Goal: Information Seeking & Learning: Learn about a topic

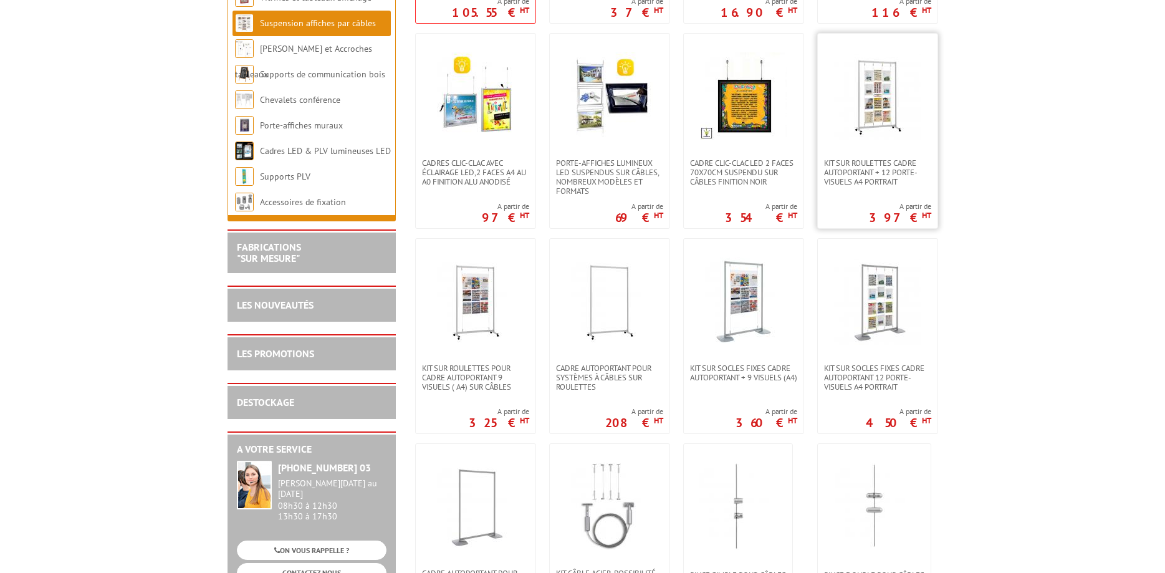
scroll to position [445, 0]
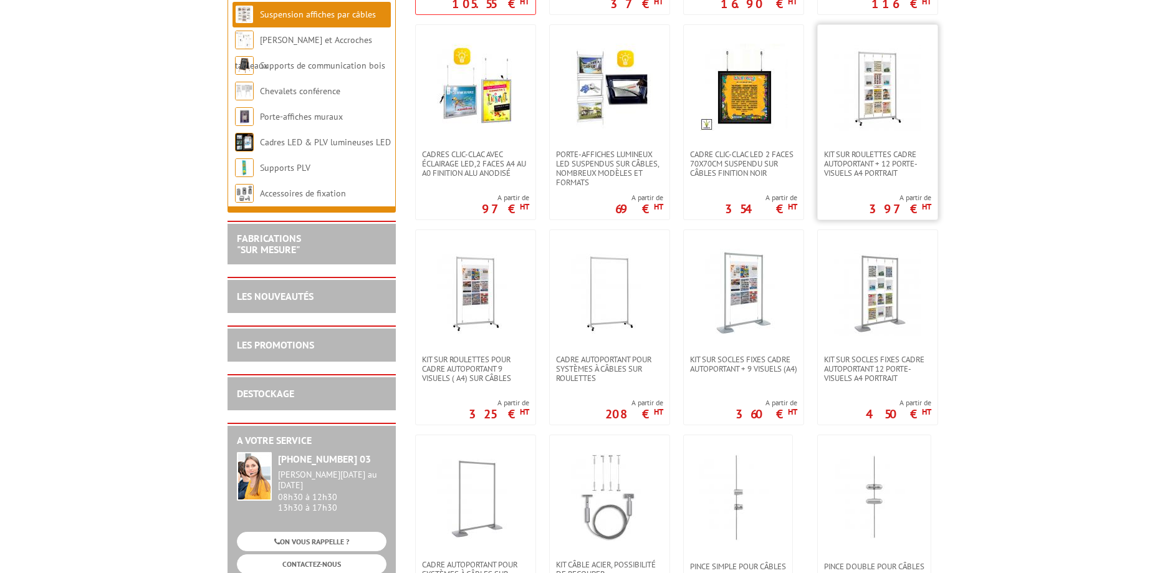
click at [890, 274] on img at bounding box center [877, 292] width 87 height 87
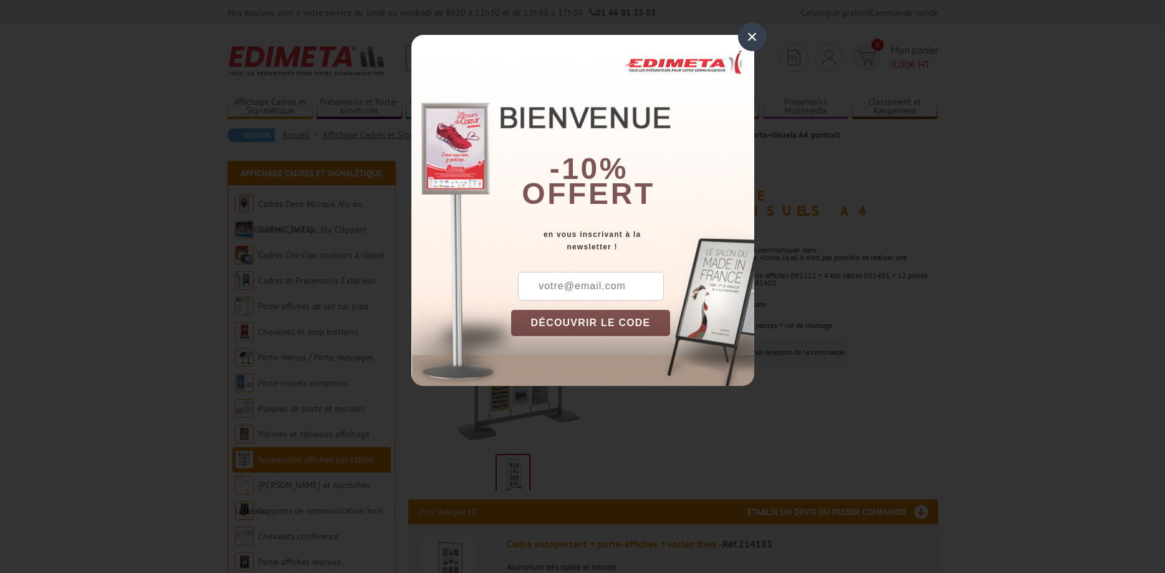
click at [748, 39] on div "×" at bounding box center [752, 36] width 29 height 29
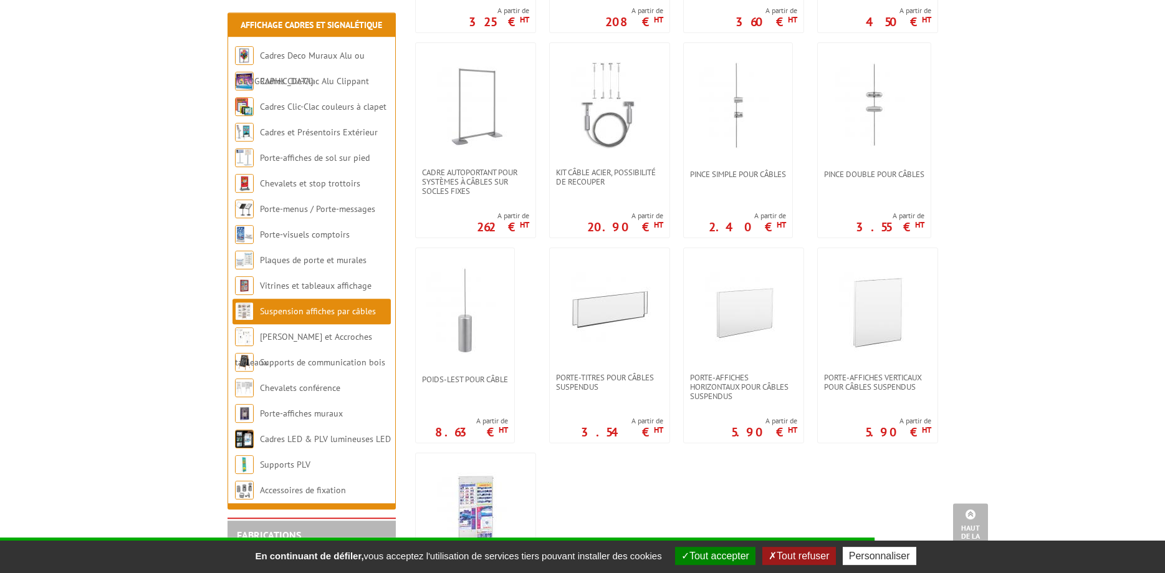
scroll to position [1017, 0]
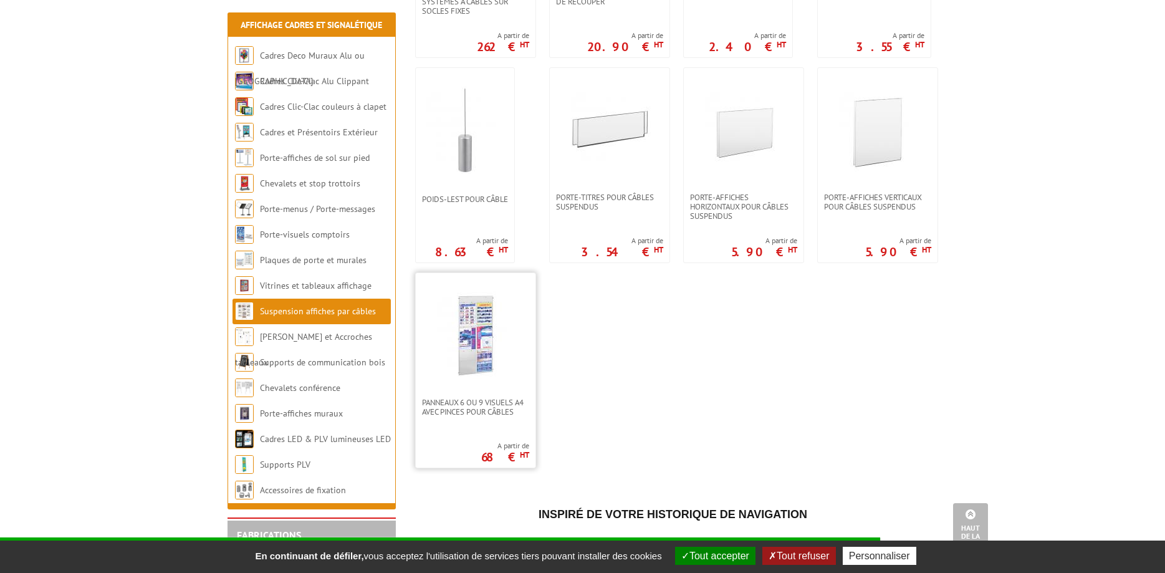
click at [455, 326] on img at bounding box center [475, 335] width 87 height 87
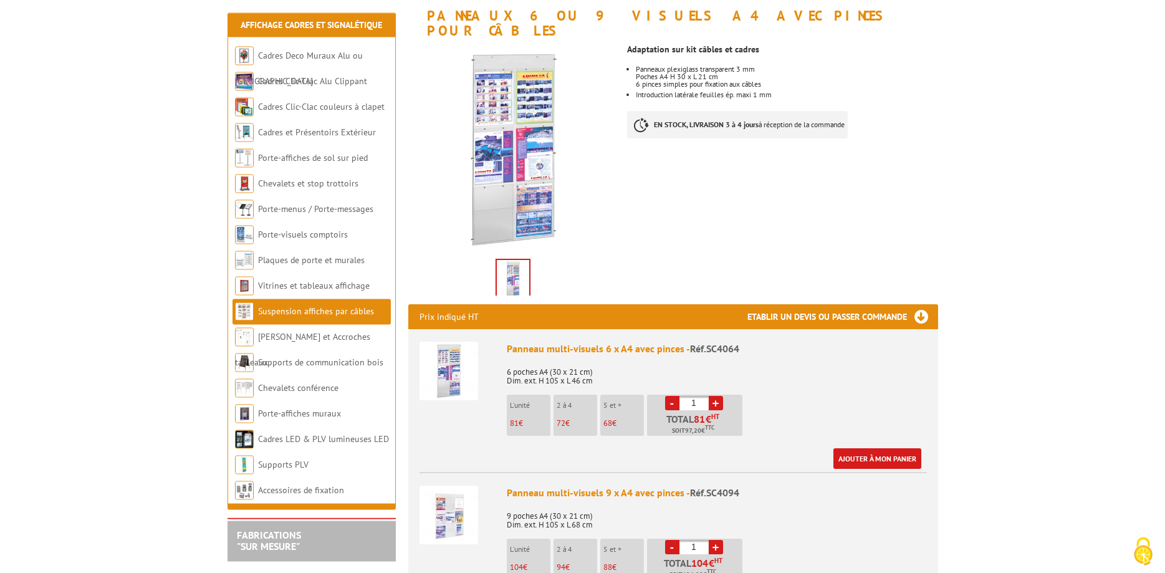
scroll to position [191, 0]
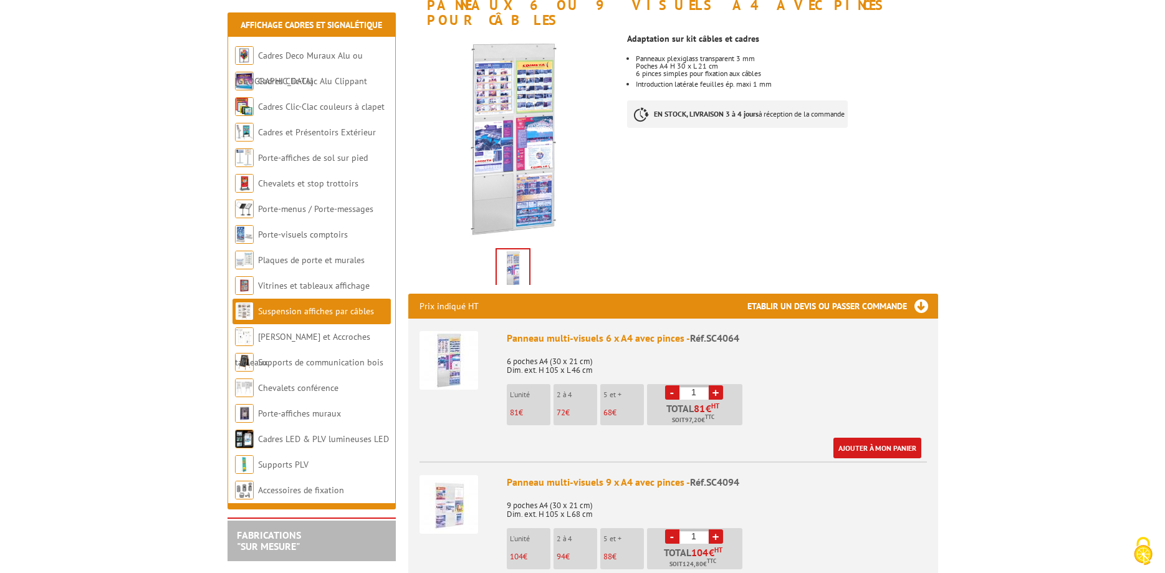
click at [351, 308] on link "Suspension affiches par câbles" at bounding box center [316, 310] width 116 height 11
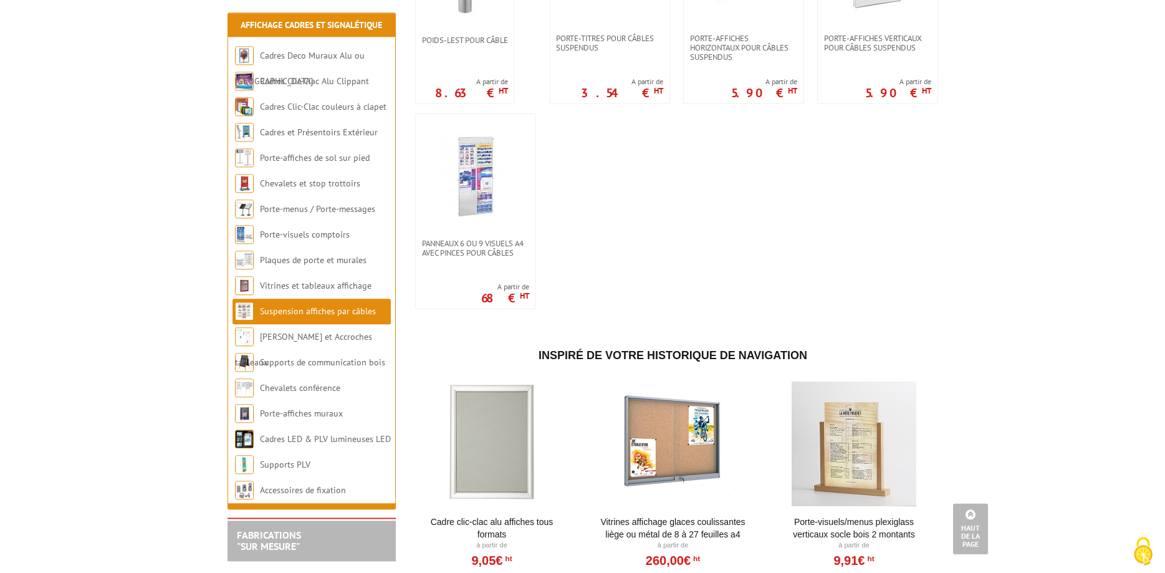
scroll to position [1208, 0]
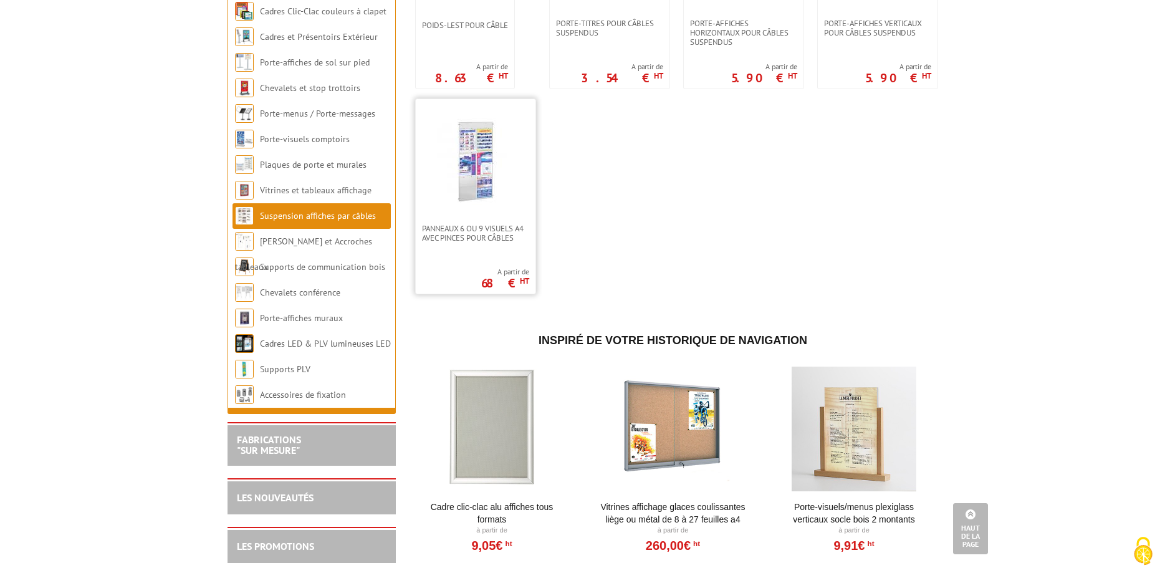
click at [481, 146] on img at bounding box center [475, 161] width 87 height 87
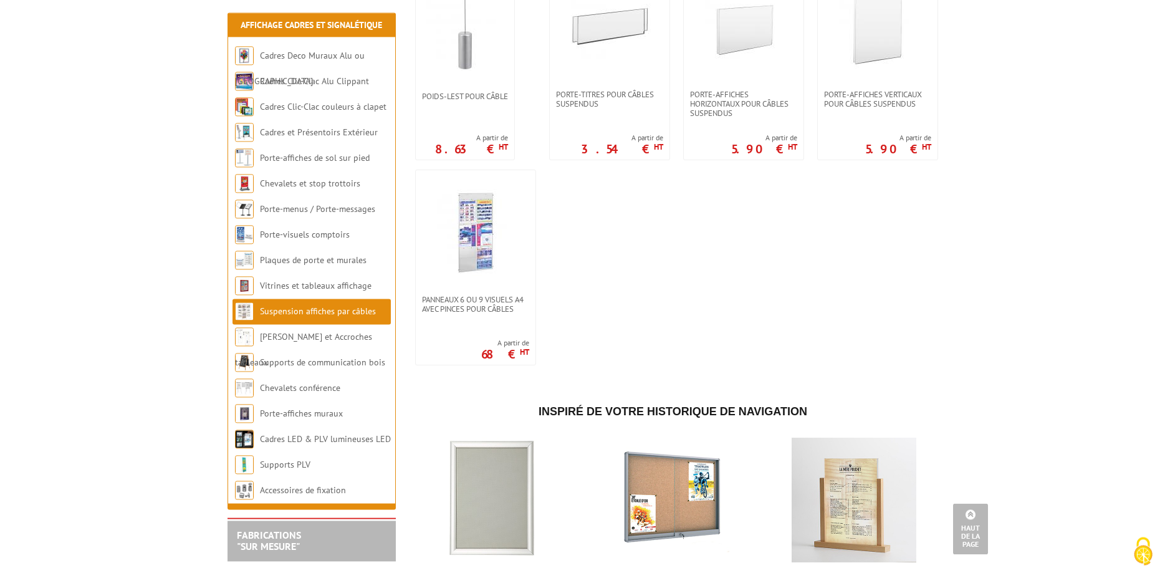
scroll to position [1080, 0]
